Goal: Information Seeking & Learning: Find specific fact

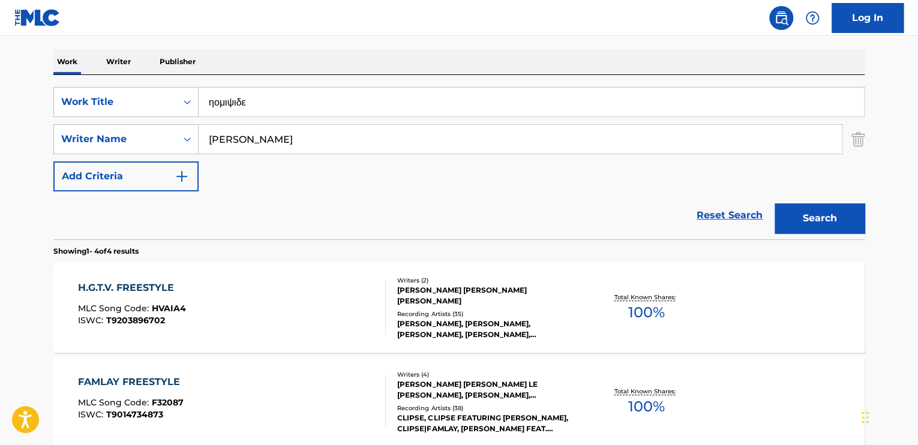
type input "o"
type input "homicide"
type input "t"
type input "[PERSON_NAME]"
click at [775, 203] on button "Search" at bounding box center [820, 218] width 90 height 30
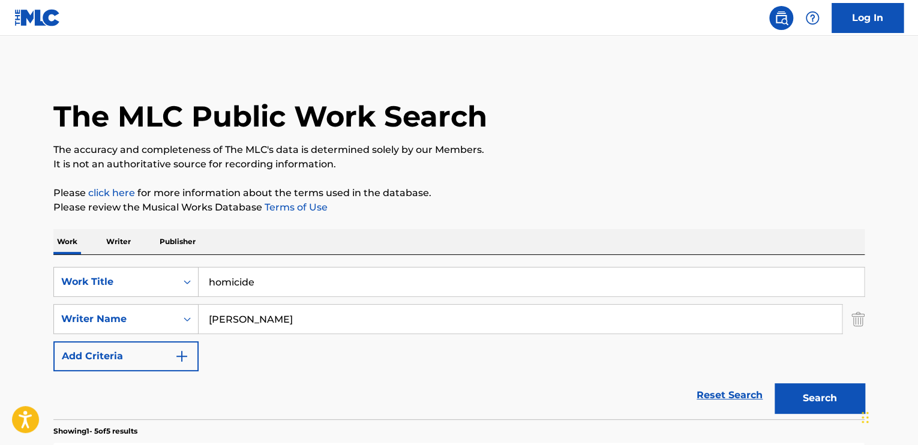
drag, startPoint x: 257, startPoint y: 268, endPoint x: 258, endPoint y: 274, distance: 6.1
click at [258, 272] on input "homicide" at bounding box center [531, 282] width 665 height 29
paste input "Bouncing Baby Bossa"
type input "Bouncing Baby Bossa"
click at [859, 321] on img "Search Form" at bounding box center [857, 319] width 13 height 30
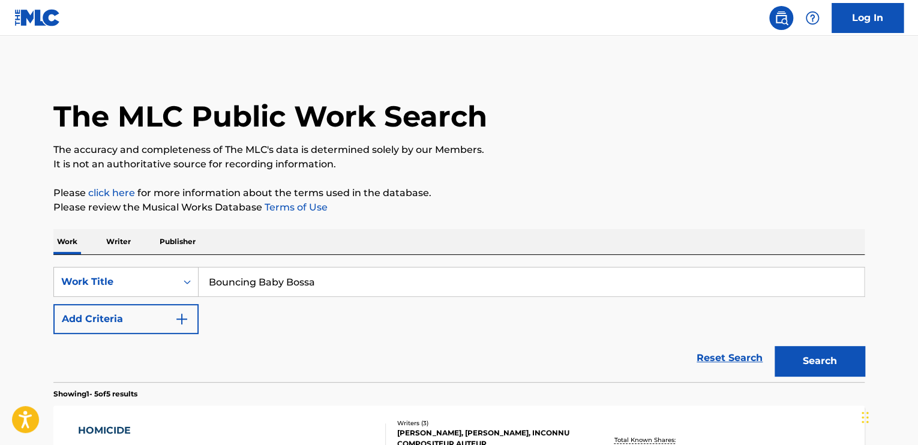
click at [764, 283] on input "Bouncing Baby Bossa" at bounding box center [531, 282] width 665 height 29
click at [775, 346] on button "Search" at bounding box center [820, 361] width 90 height 30
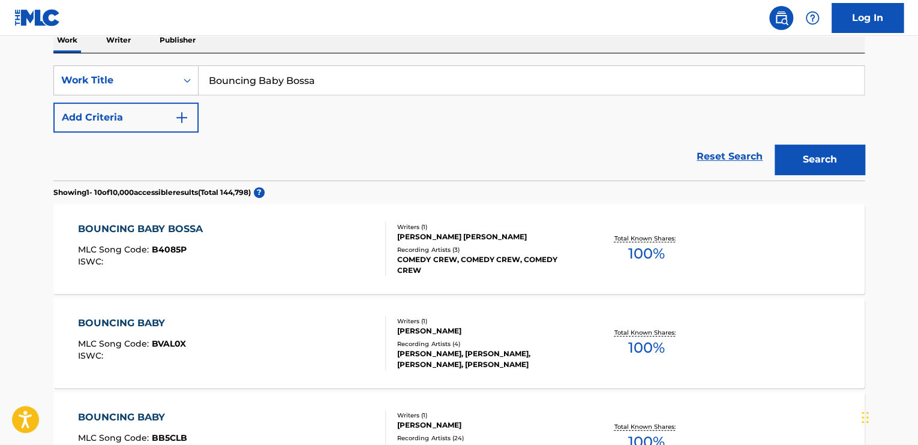
scroll to position [203, 0]
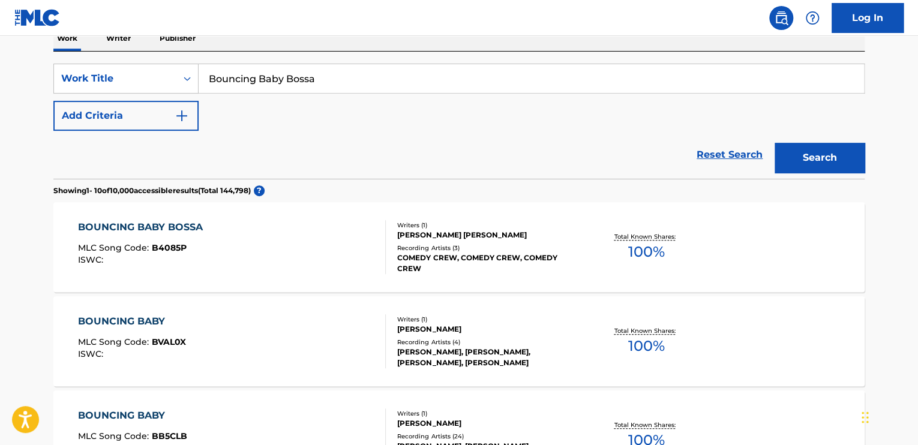
click at [763, 256] on div "BOUNCING BABY BOSSA MLC Song Code : B4085P ISWC : Writers ( 1 ) [PERSON_NAME] […" at bounding box center [458, 247] width 811 height 90
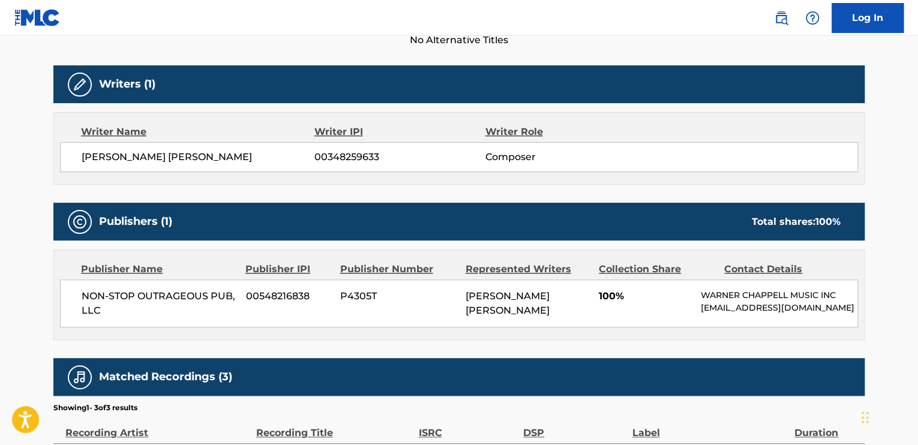
scroll to position [360, 0]
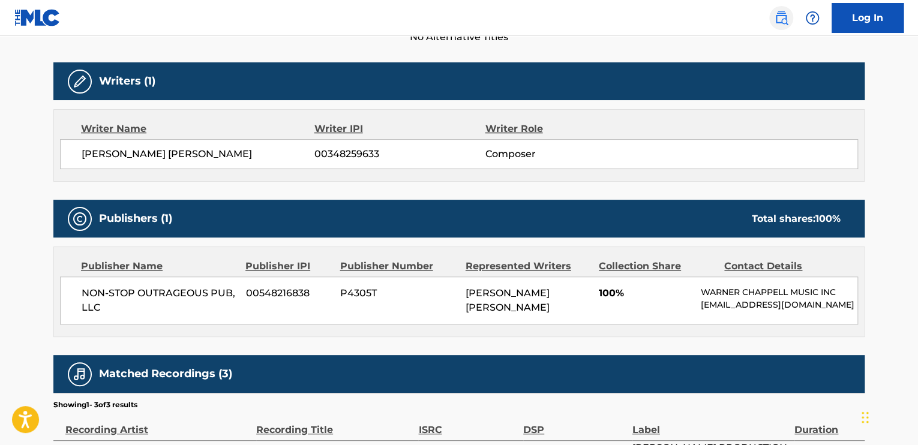
click at [770, 21] on link at bounding box center [781, 18] width 24 height 24
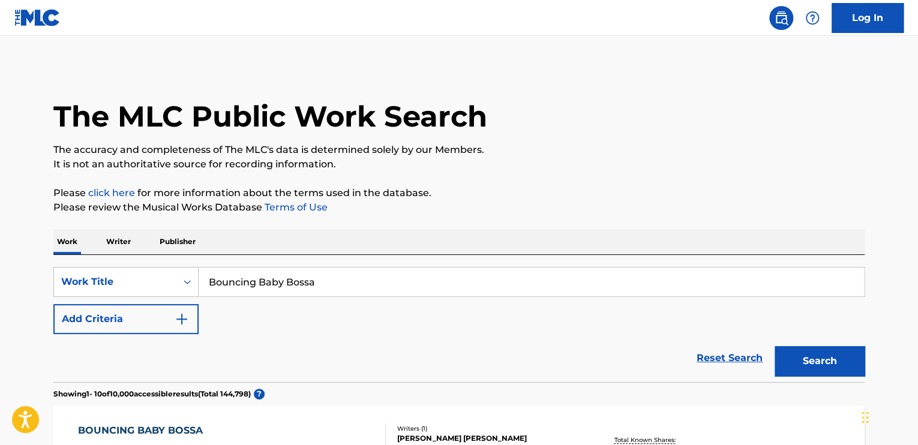
click at [362, 287] on input "Bouncing Baby Bossa" at bounding box center [531, 282] width 665 height 29
type input "all my fellas"
click at [775, 346] on button "Search" at bounding box center [820, 361] width 90 height 30
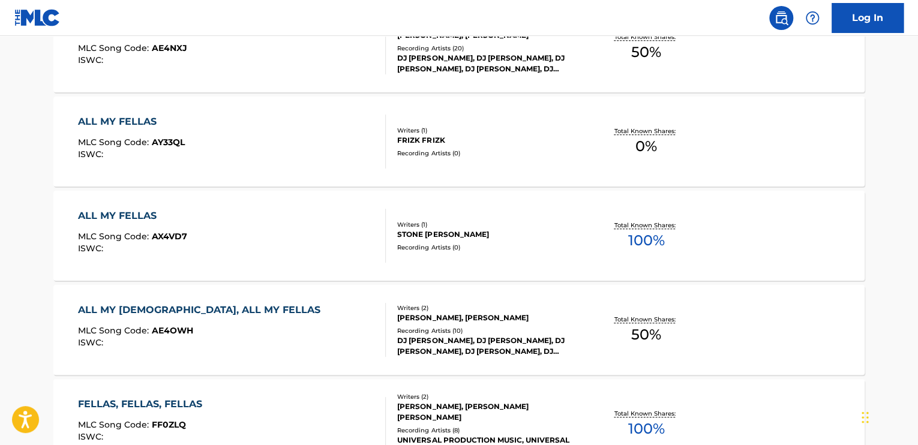
scroll to position [420, 0]
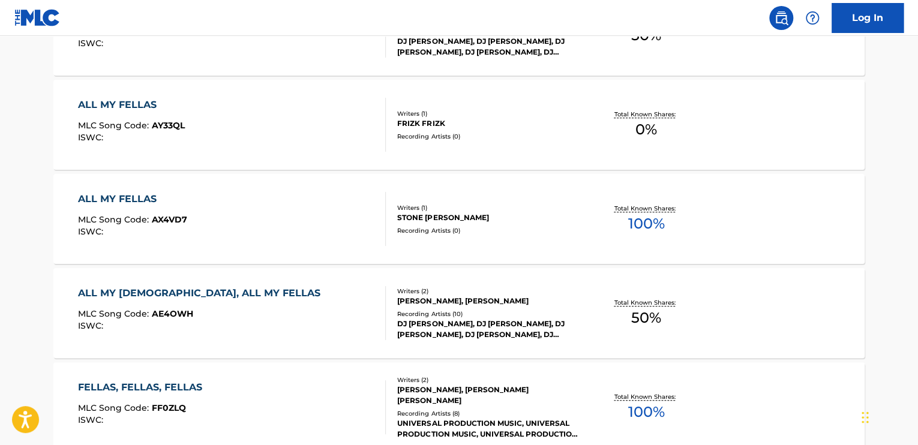
click at [347, 143] on div "ALL MY FELLAS MLC Song Code : AY33QL ISWC :" at bounding box center [232, 125] width 308 height 54
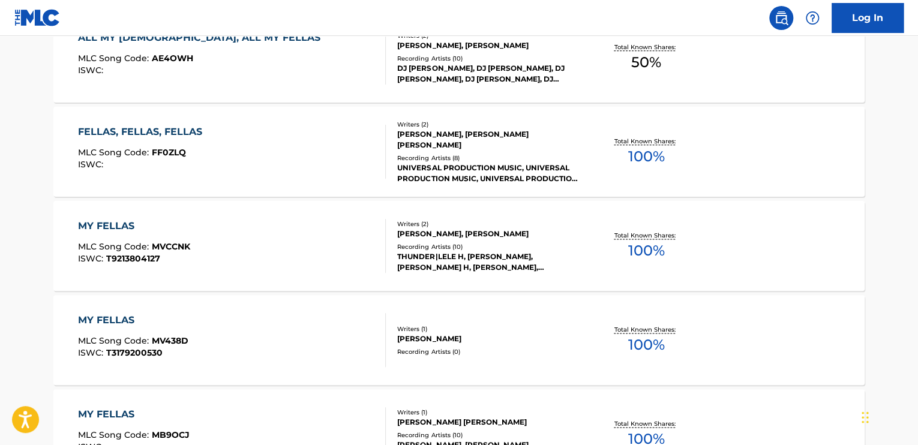
scroll to position [691, 0]
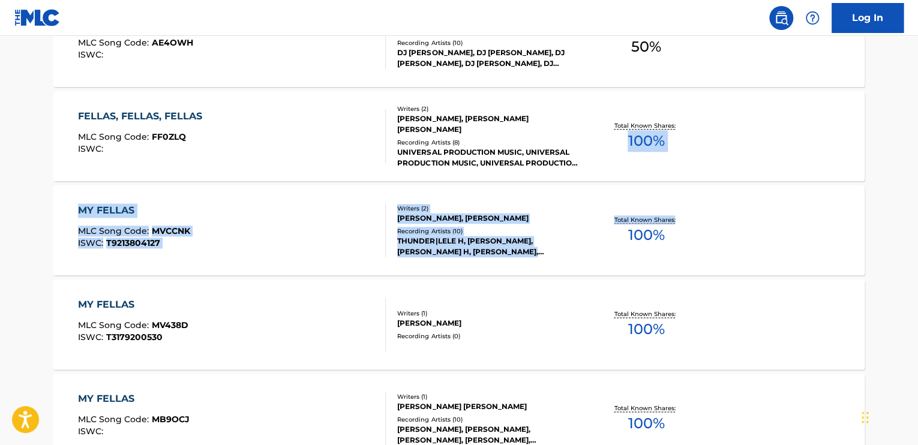
drag, startPoint x: 915, startPoint y: 225, endPoint x: 915, endPoint y: 159, distance: 66.0
click at [915, 158] on main "The MLC Public Work Search The accuracy and completeness of The MLC's data is d…" at bounding box center [459, 32] width 918 height 1375
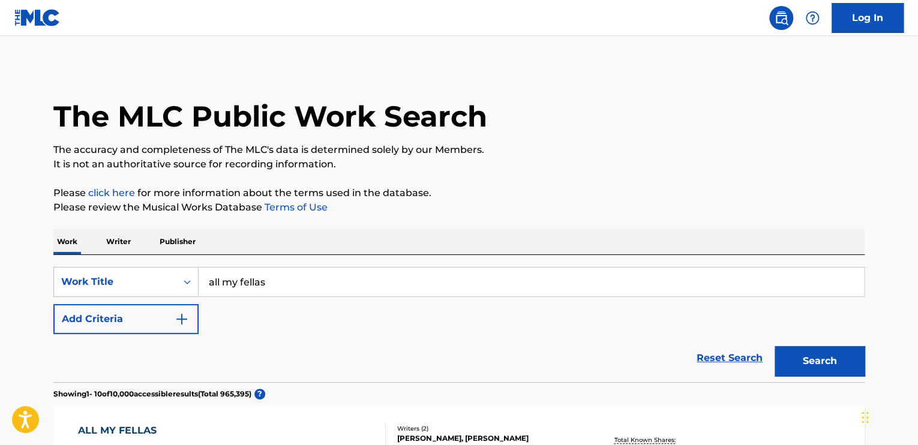
scroll to position [0, 0]
click at [333, 283] on input "all my fellas" at bounding box center [531, 282] width 665 height 29
paste input "XXL Freshman Freestyle"
type input "XXL Freshman Freestyle"
click at [815, 353] on button "Search" at bounding box center [820, 361] width 90 height 30
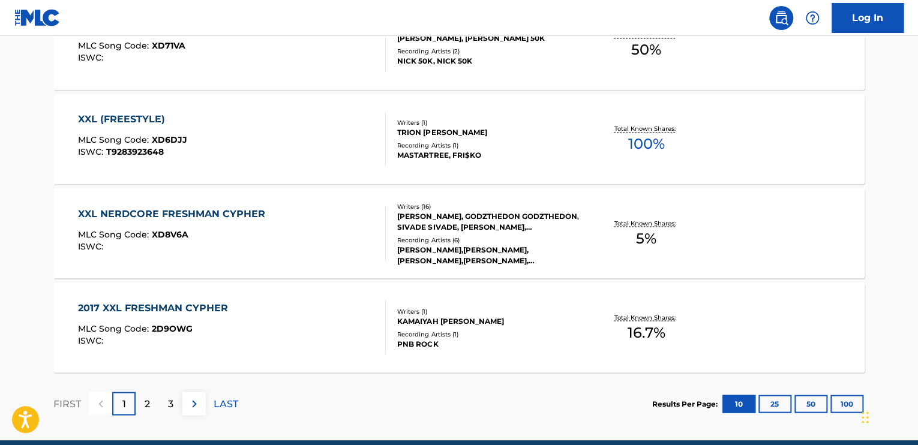
scroll to position [1023, 0]
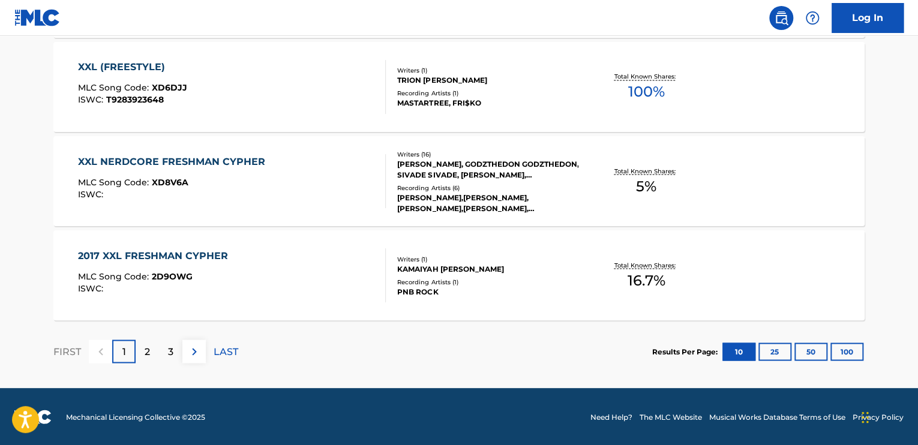
drag, startPoint x: 807, startPoint y: 219, endPoint x: 785, endPoint y: 80, distance: 140.9
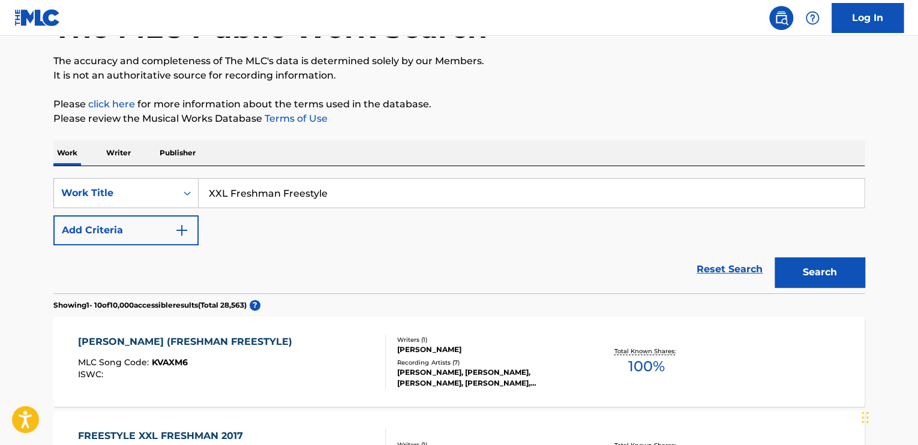
scroll to position [183, 0]
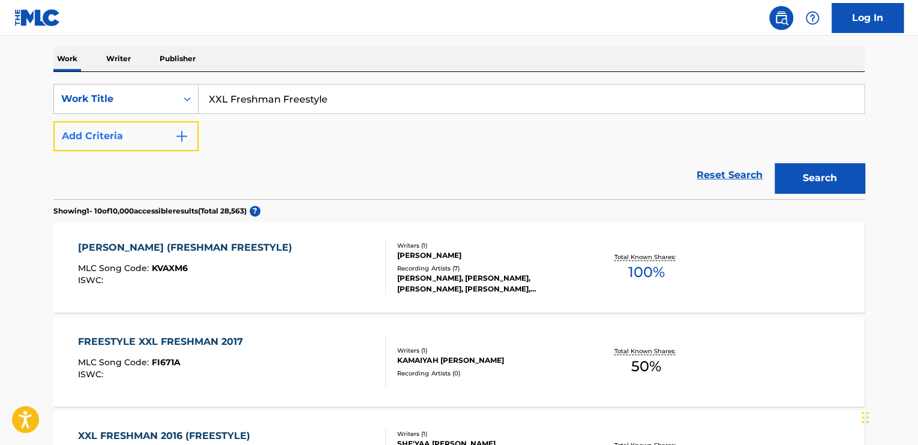
click at [165, 134] on button "Add Criteria" at bounding box center [125, 136] width 145 height 30
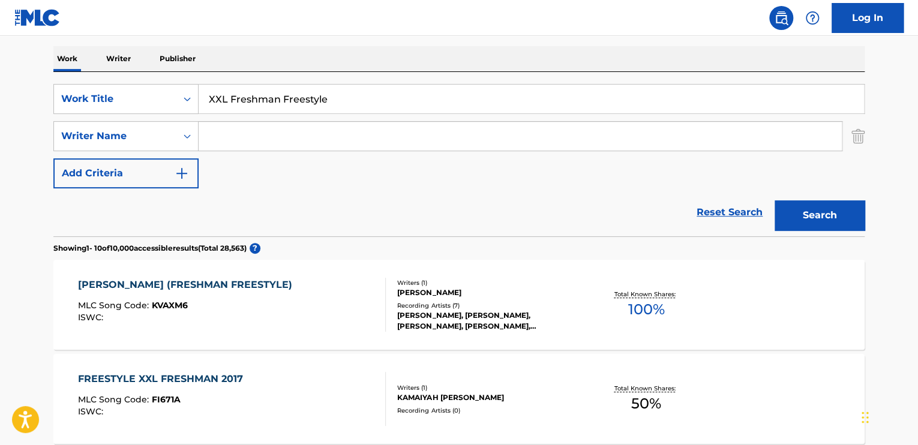
click at [266, 134] on input "Search Form" at bounding box center [520, 136] width 643 height 29
type input "[PERSON_NAME]"
click at [775, 200] on button "Search" at bounding box center [820, 215] width 90 height 30
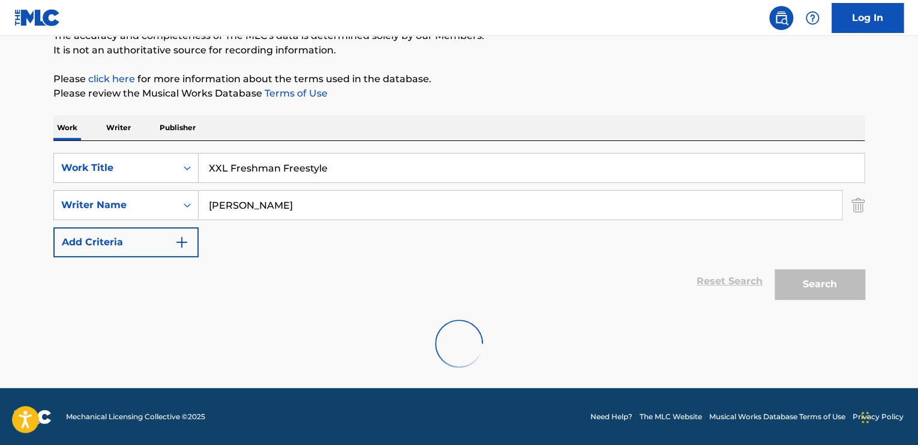
click at [382, 268] on div "Reset Search Search" at bounding box center [458, 281] width 811 height 48
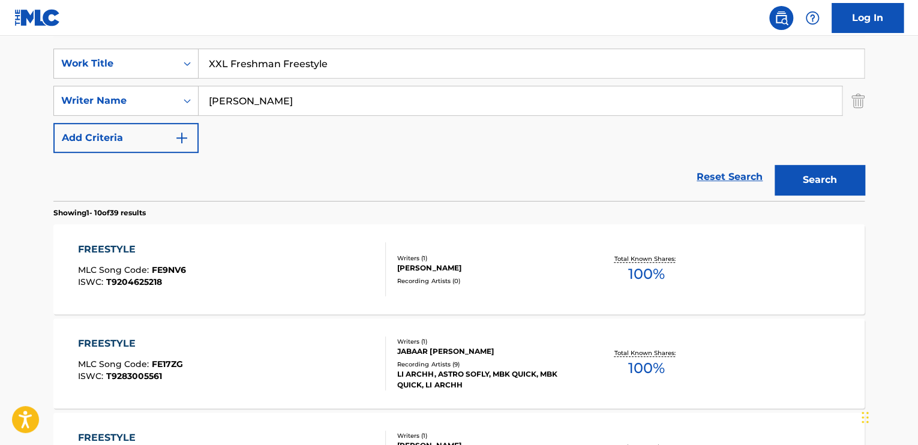
scroll to position [234, 0]
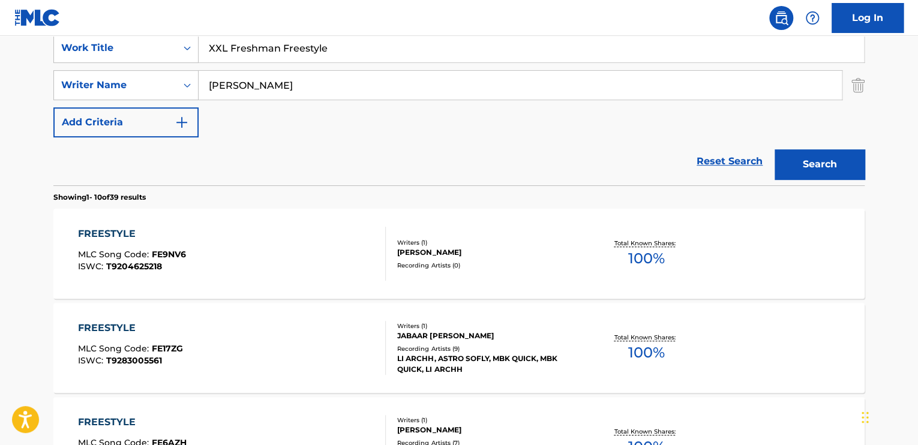
click at [331, 88] on input "[PERSON_NAME]" at bounding box center [520, 85] width 643 height 29
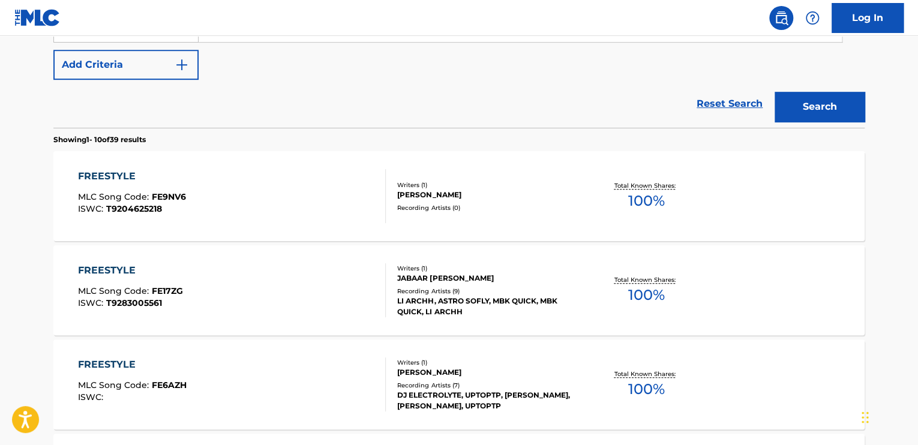
scroll to position [294, 0]
